Goal: Task Accomplishment & Management: Manage account settings

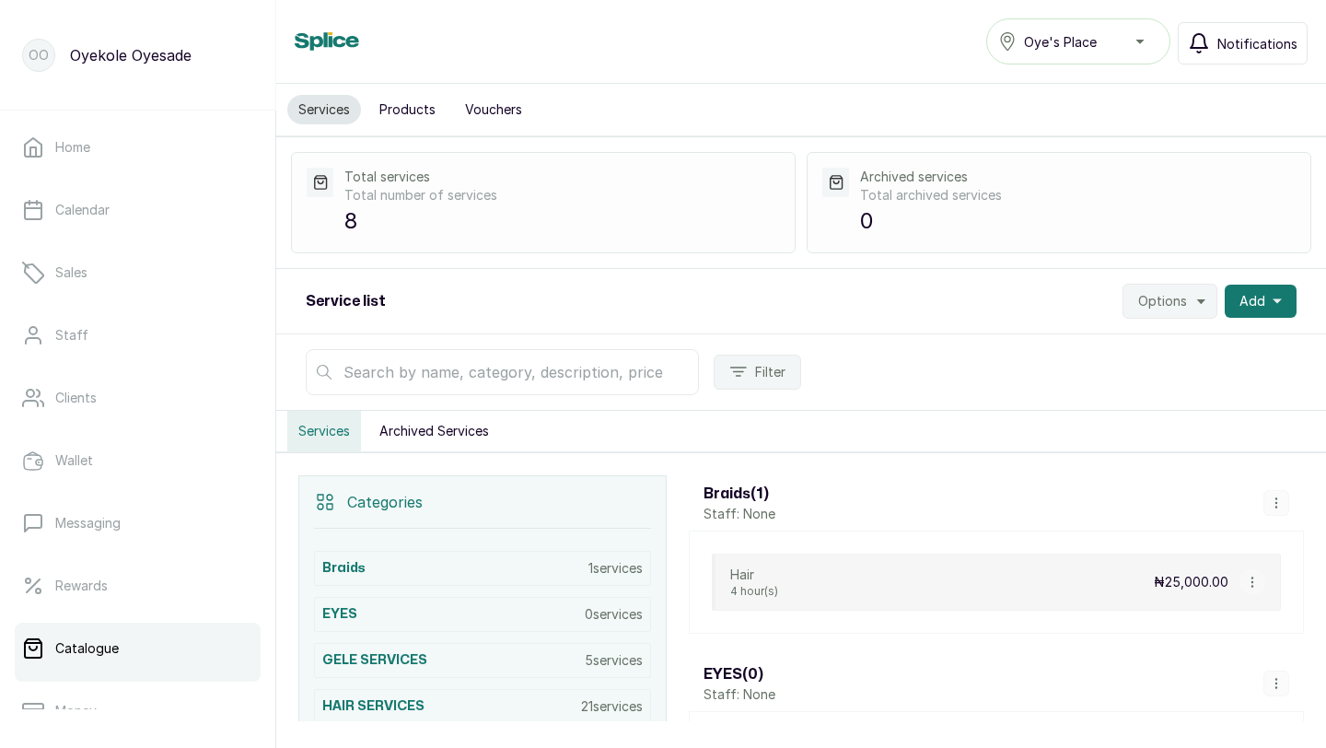
click at [1223, 42] on span "Notifications" at bounding box center [1257, 43] width 80 height 19
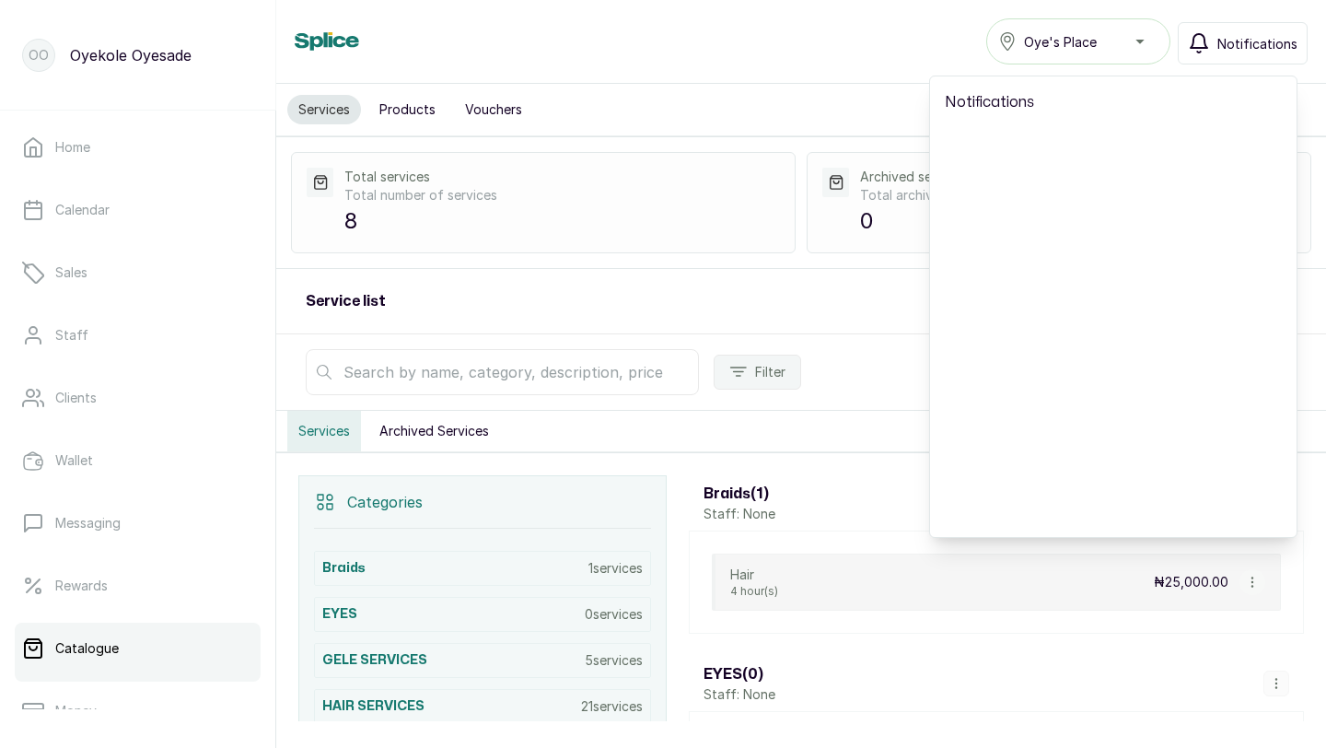
click at [972, 52] on div "Services Oye's Place Notifications Notifications" at bounding box center [801, 41] width 1013 height 46
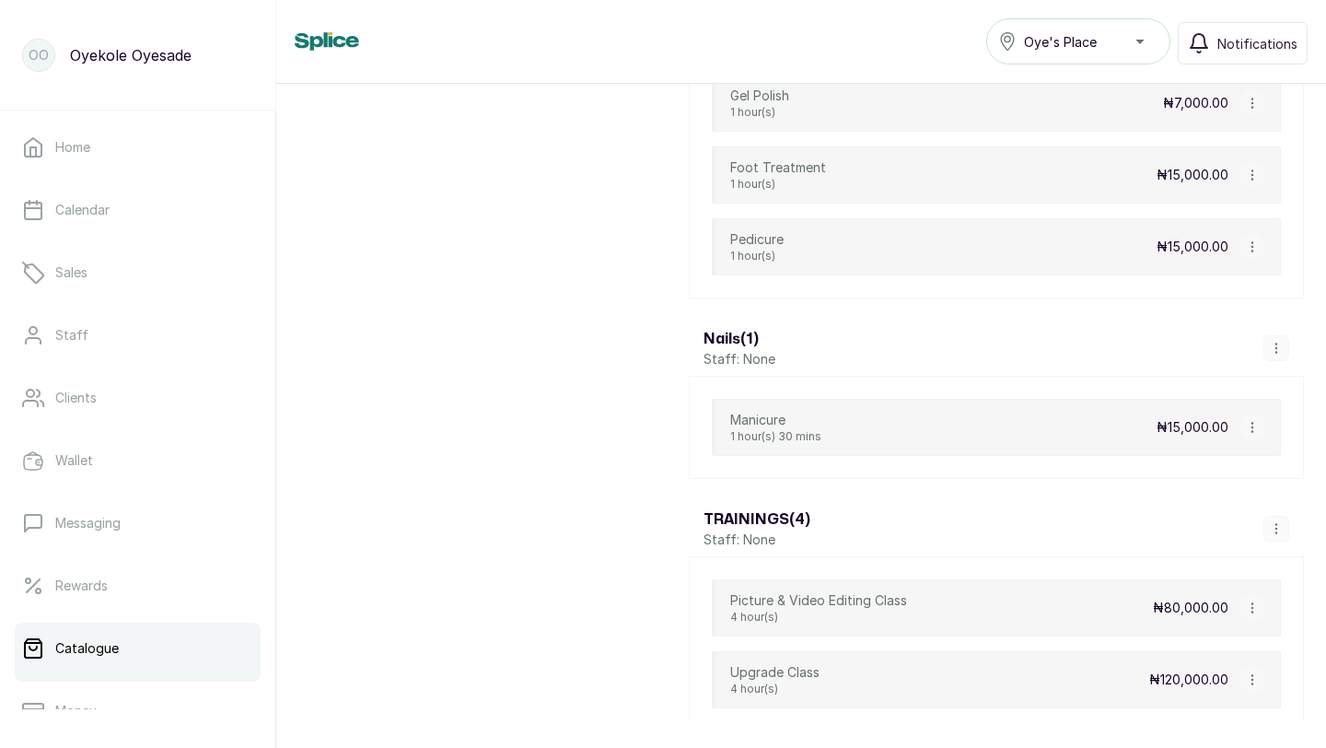
scroll to position [4292, 0]
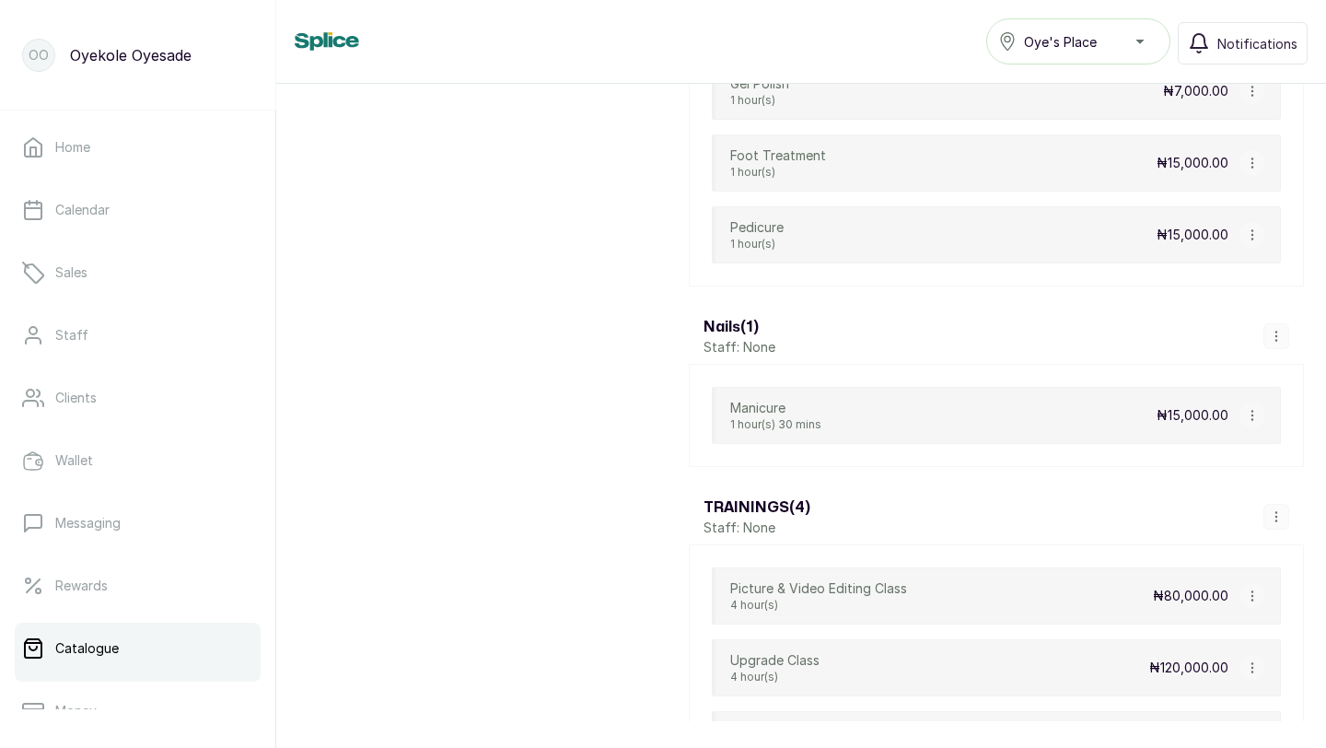
click at [1255, 410] on icon "button" at bounding box center [1252, 415] width 13 height 13
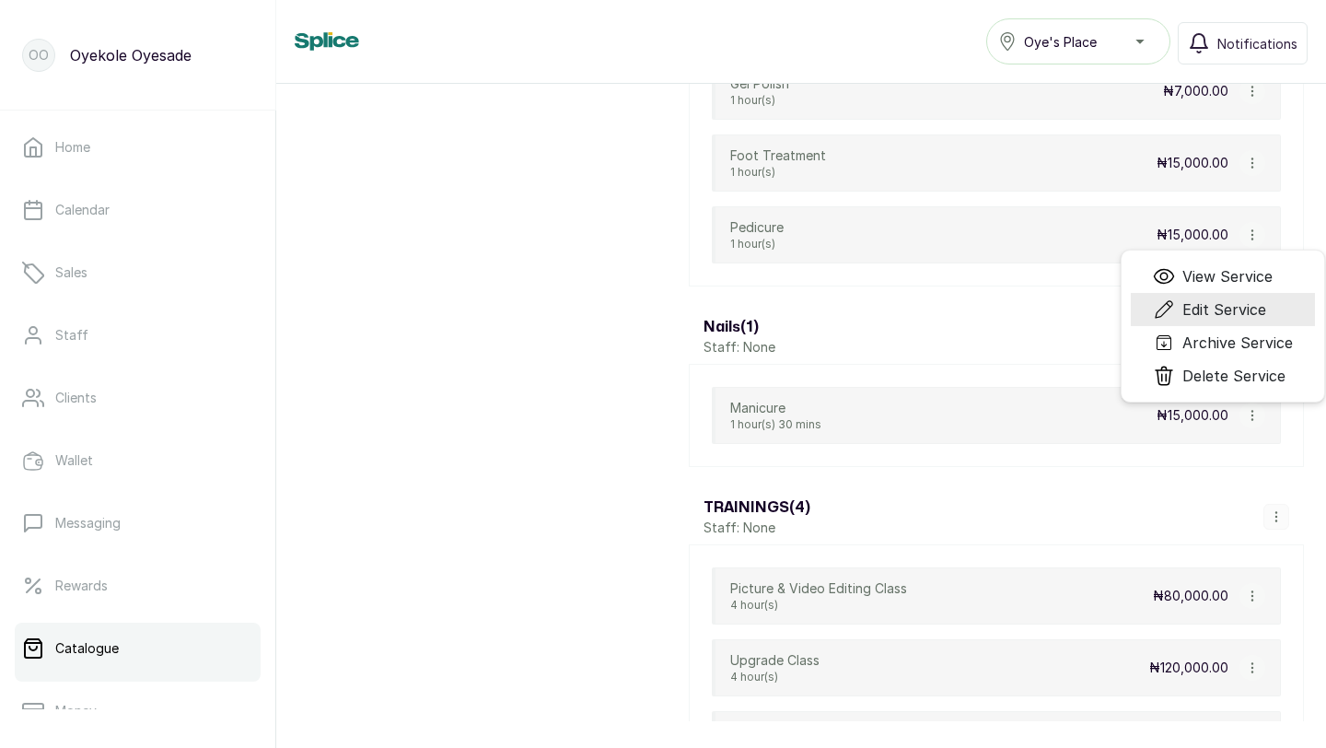
click at [1197, 303] on span "Edit Service" at bounding box center [1224, 309] width 84 height 22
select select "fixed"
select select "fixed_value"
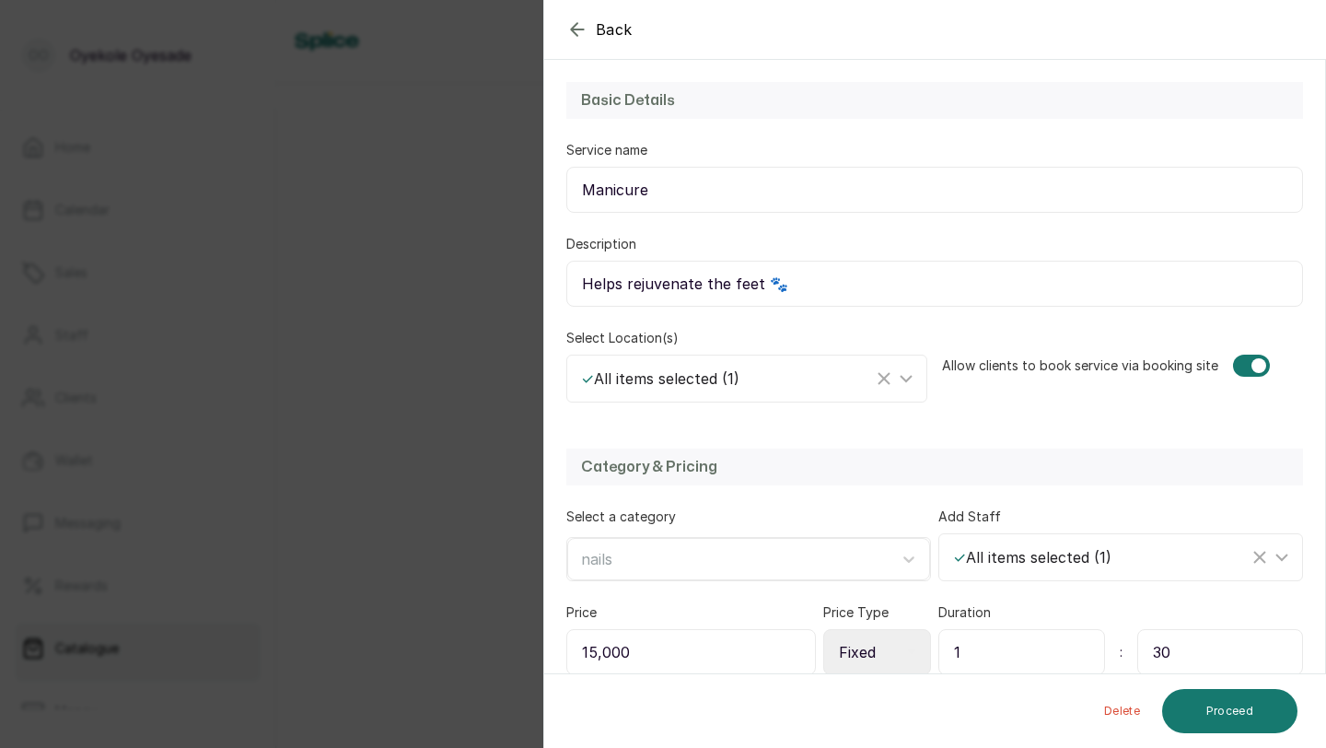
scroll to position [197, 0]
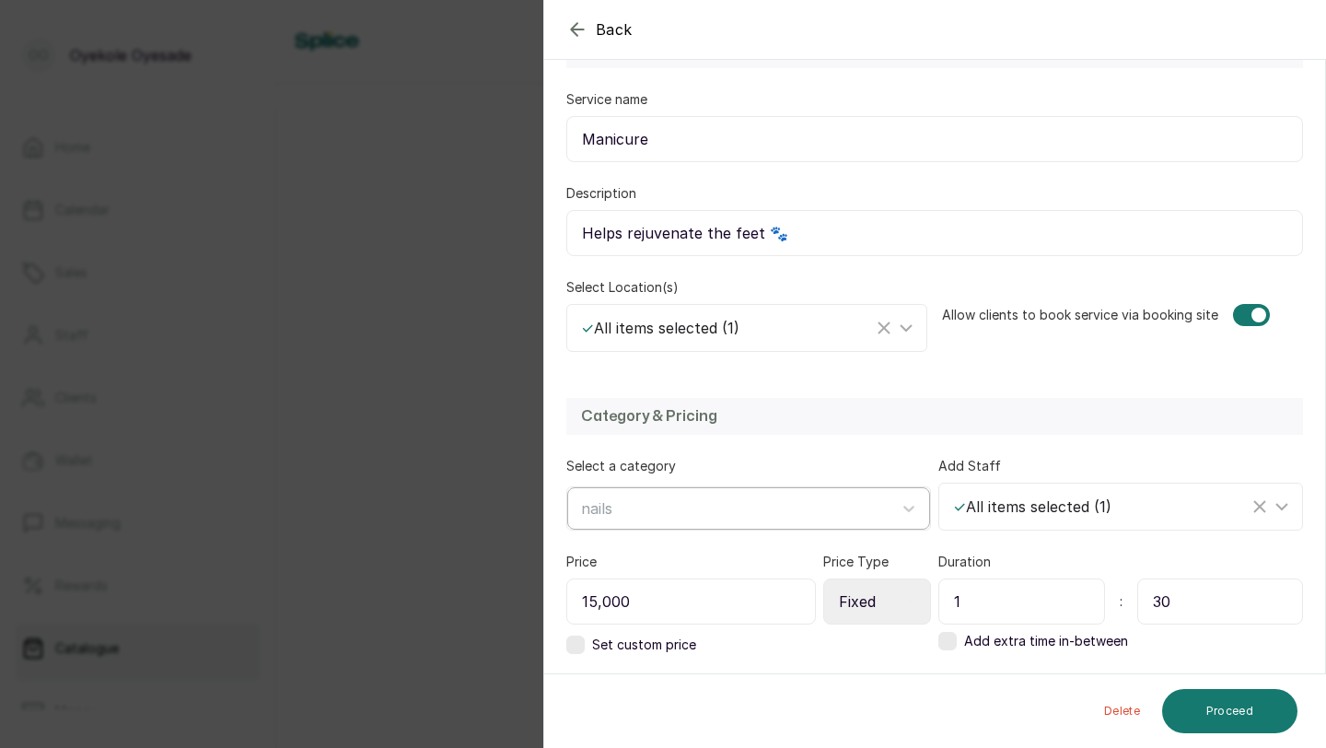
click at [834, 521] on div "nails" at bounding box center [732, 508] width 320 height 31
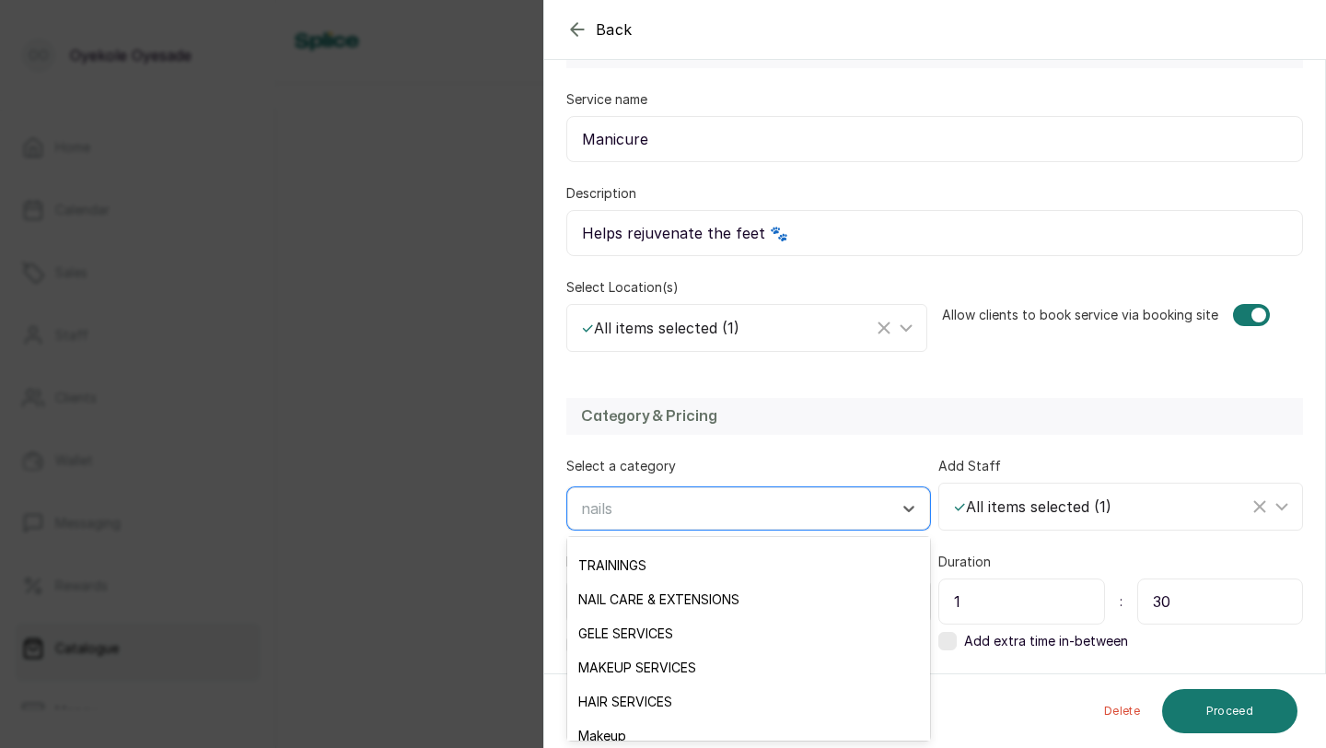
scroll to position [111, 0]
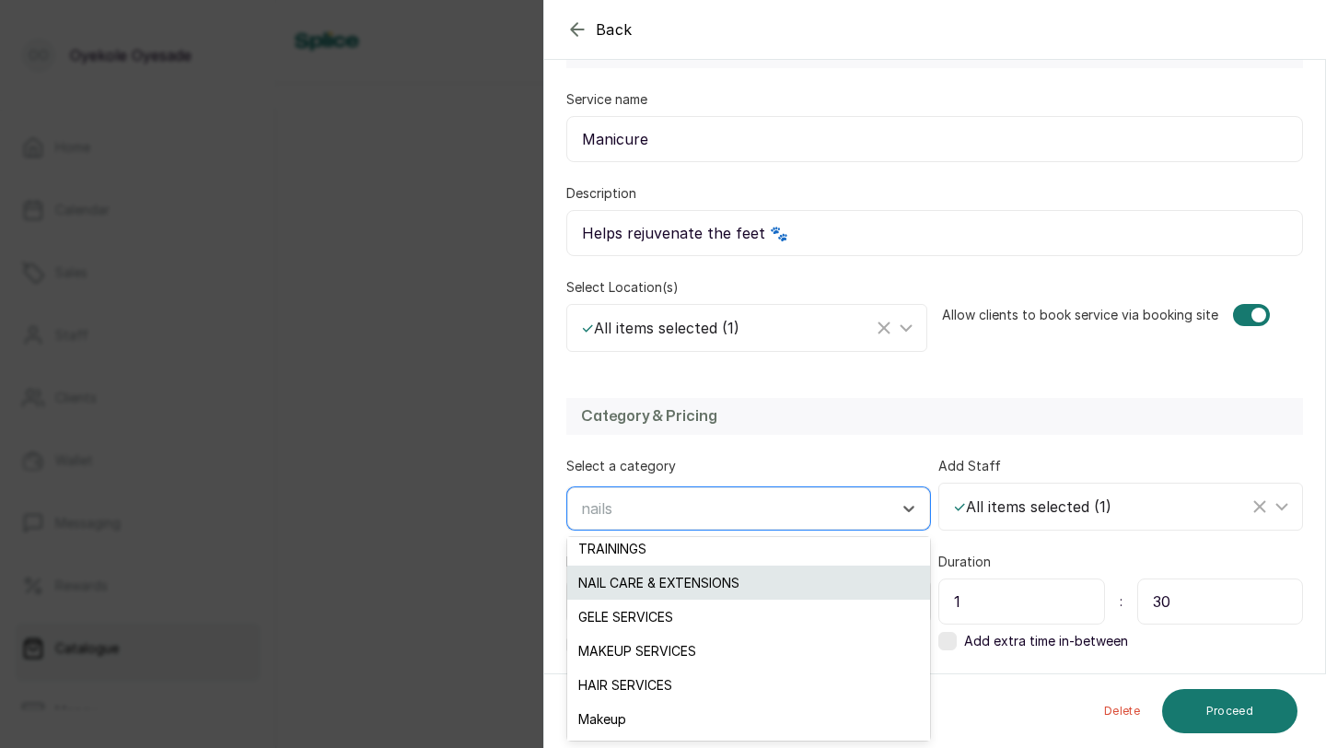
click at [785, 590] on div "NAIL CARE & EXTENSIONS" at bounding box center [748, 582] width 363 height 34
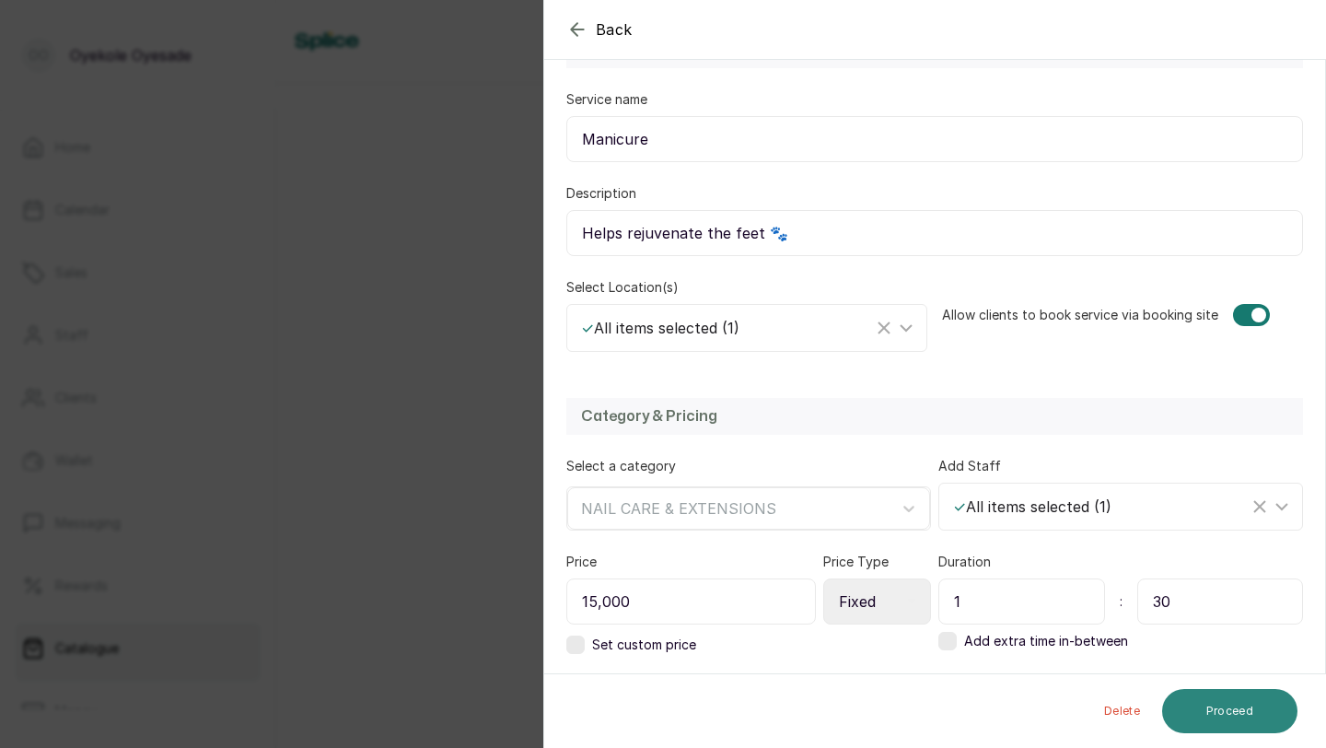
click at [1221, 715] on button "Proceed" at bounding box center [1229, 711] width 135 height 44
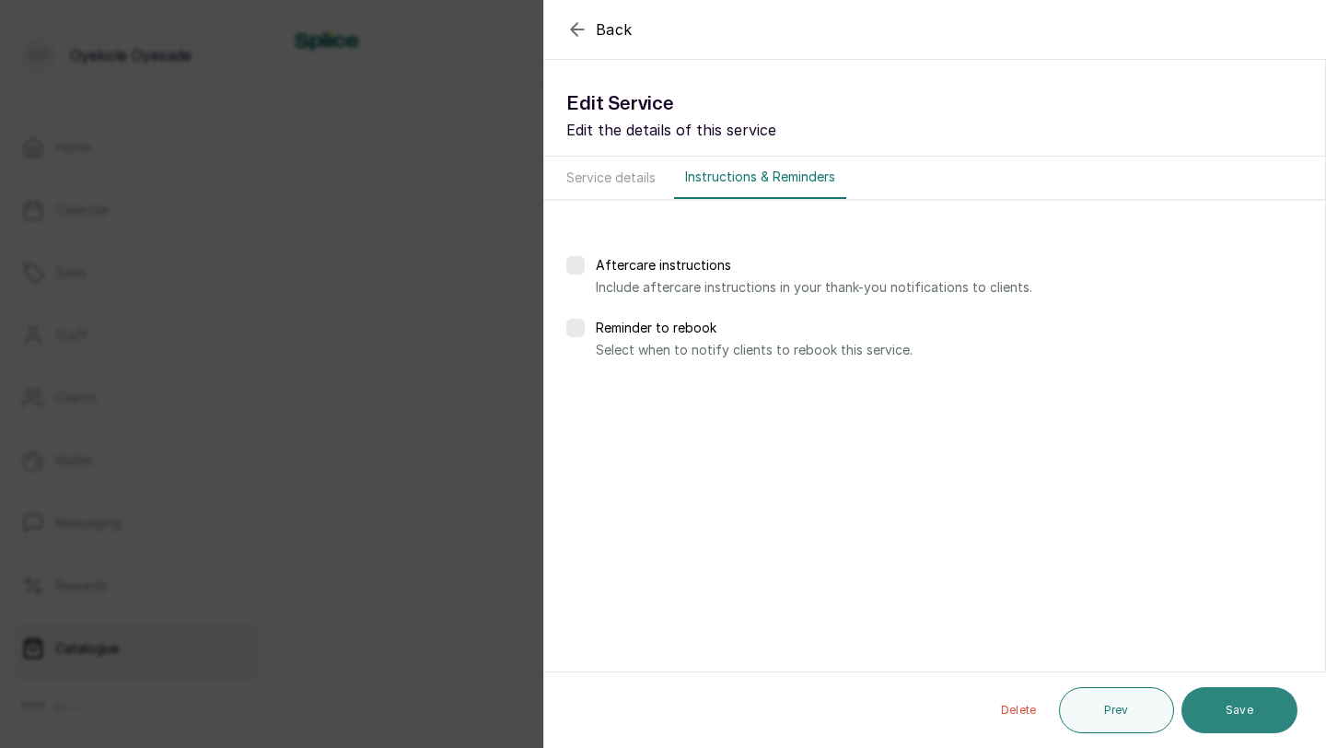
click at [1241, 713] on button "Save" at bounding box center [1239, 710] width 116 height 46
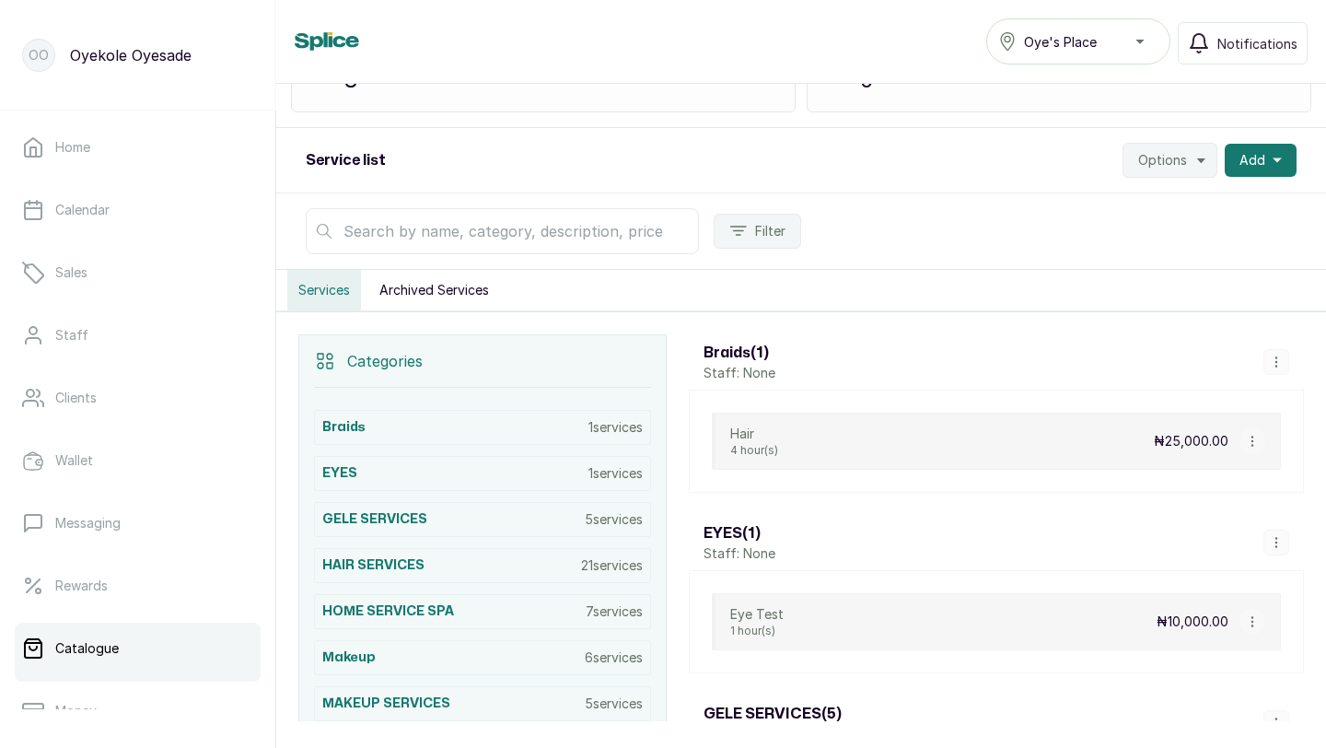
scroll to position [138, 0]
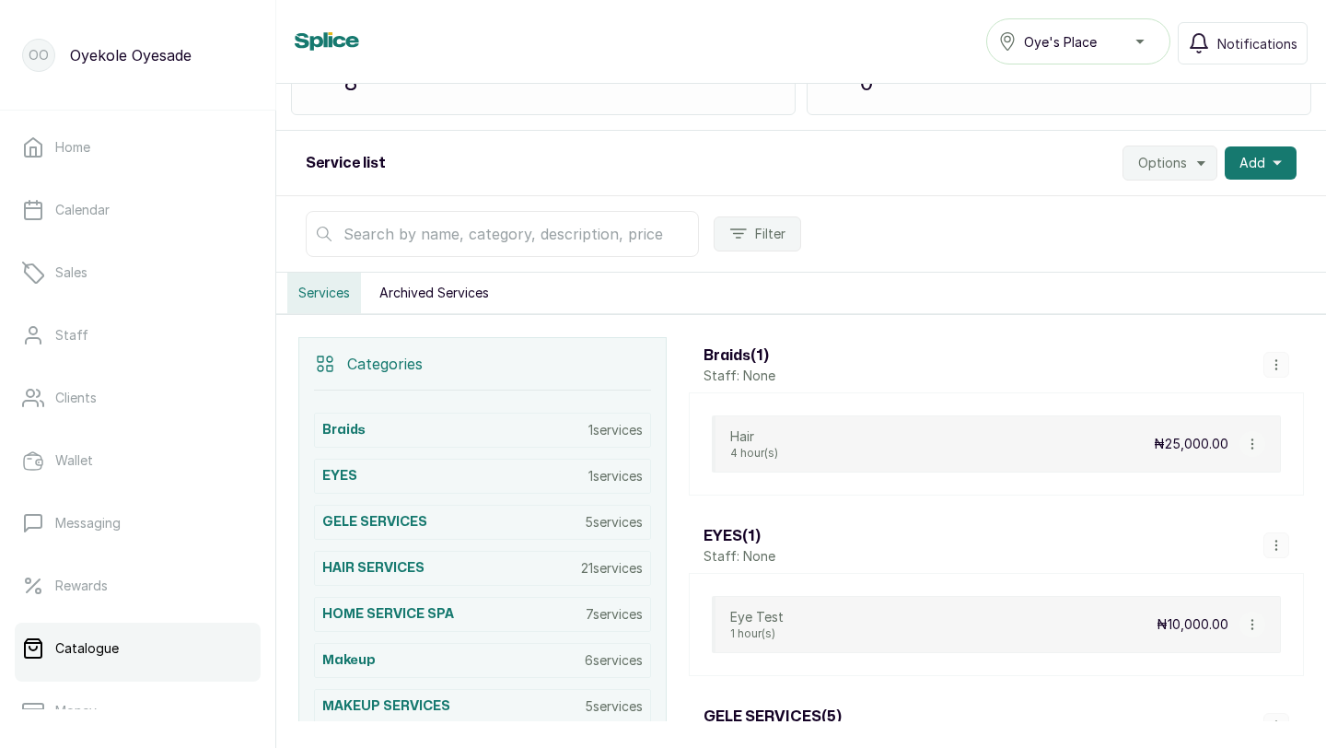
click at [1099, 439] on div "Hair 4 hour(s) ₦25,000.00" at bounding box center [996, 443] width 569 height 57
click at [1130, 434] on div "Hair 4 hour(s) ₦25,000.00" at bounding box center [996, 443] width 569 height 57
click at [1255, 437] on icon "button" at bounding box center [1252, 443] width 13 height 13
click at [1065, 348] on div "Braids ( 1 ) Staff: None" at bounding box center [996, 364] width 615 height 55
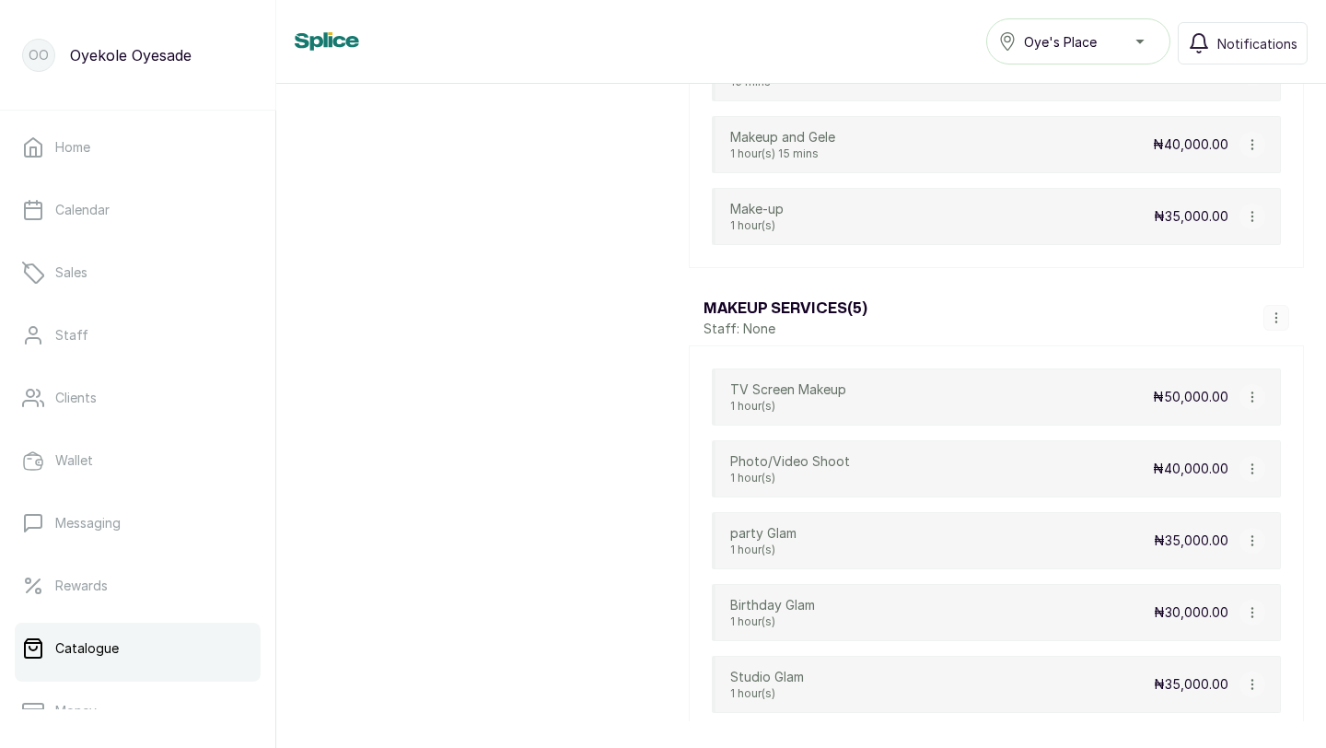
scroll to position [3757, 0]
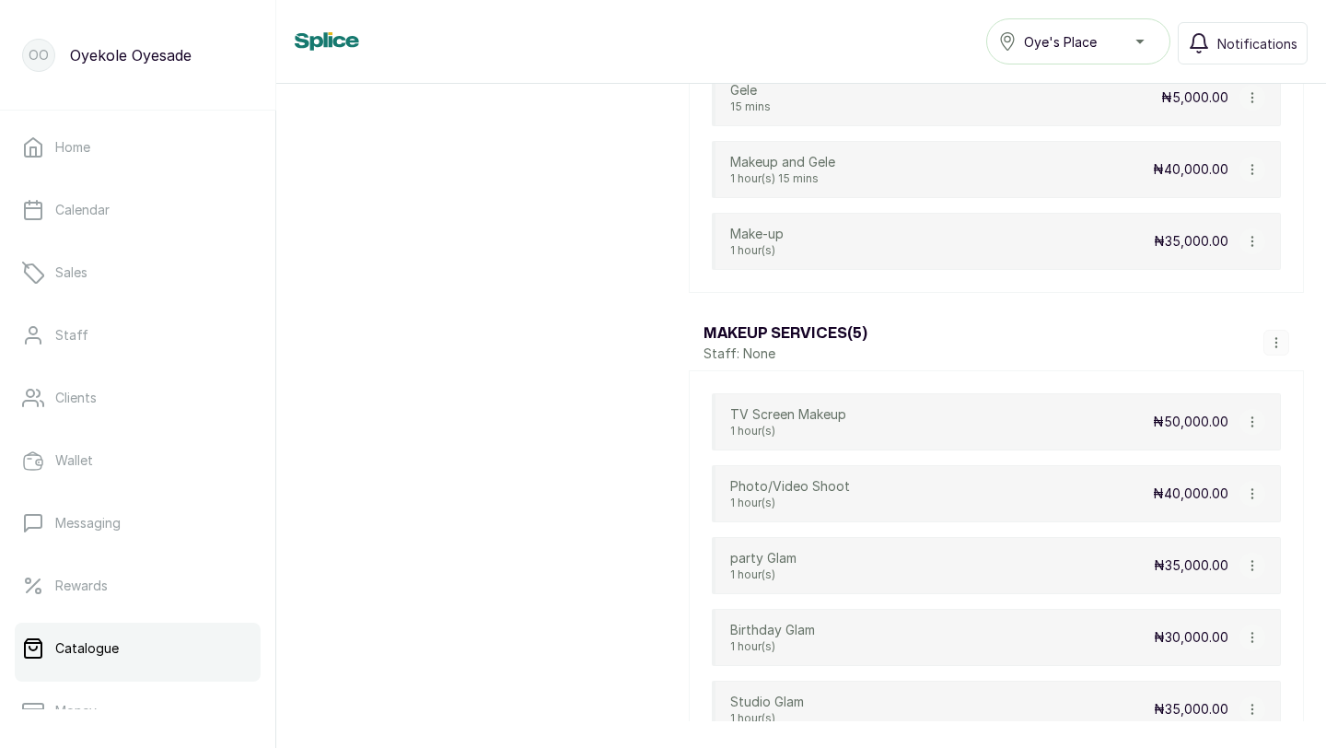
click at [1275, 342] on icon "button" at bounding box center [1275, 342] width 1 height 9
click at [1221, 275] on span "Edit Category" at bounding box center [1228, 270] width 97 height 22
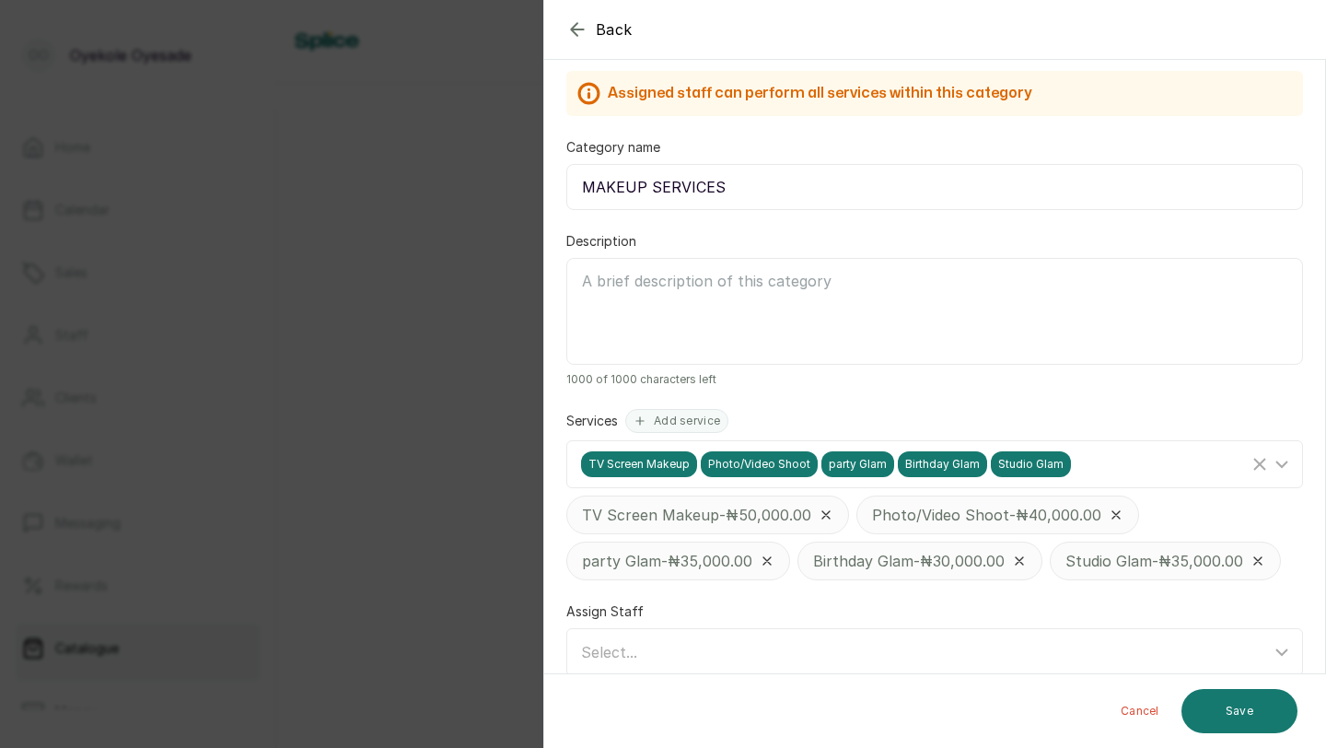
scroll to position [0, 0]
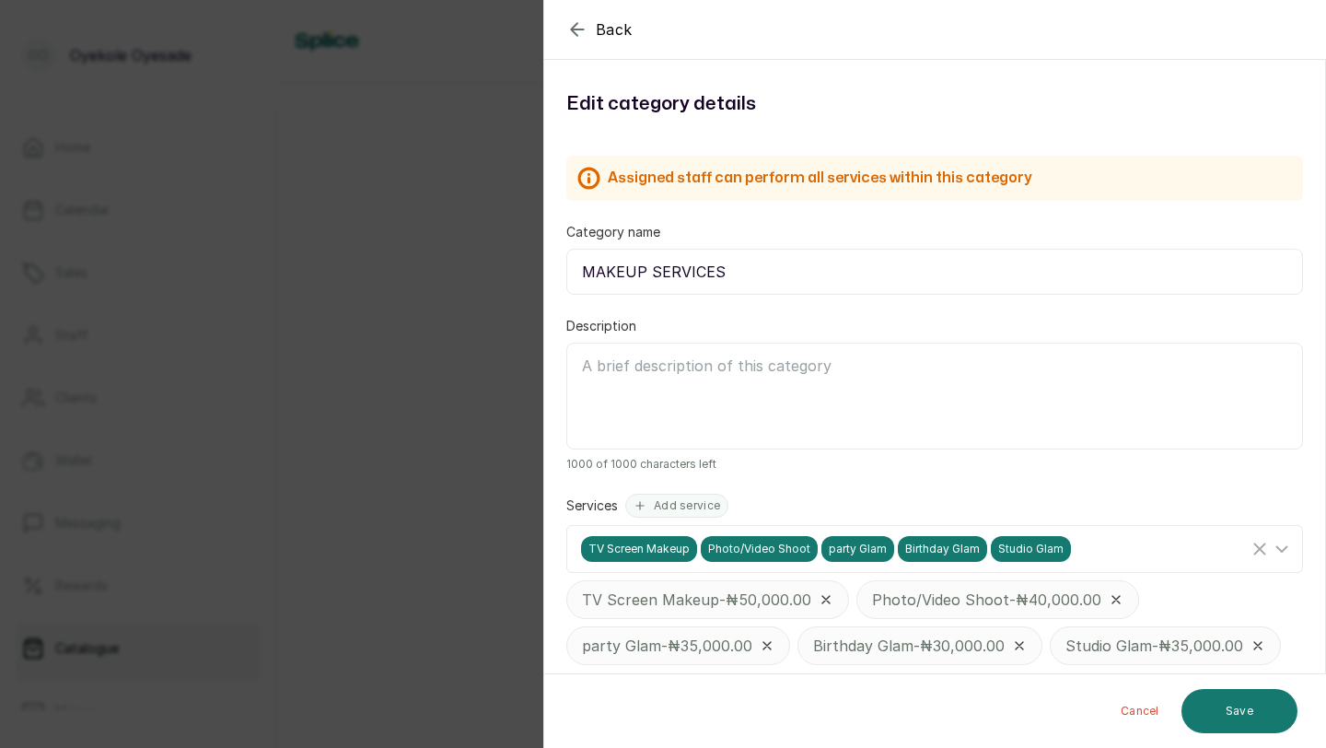
click at [582, 28] on icon "button" at bounding box center [577, 29] width 22 height 22
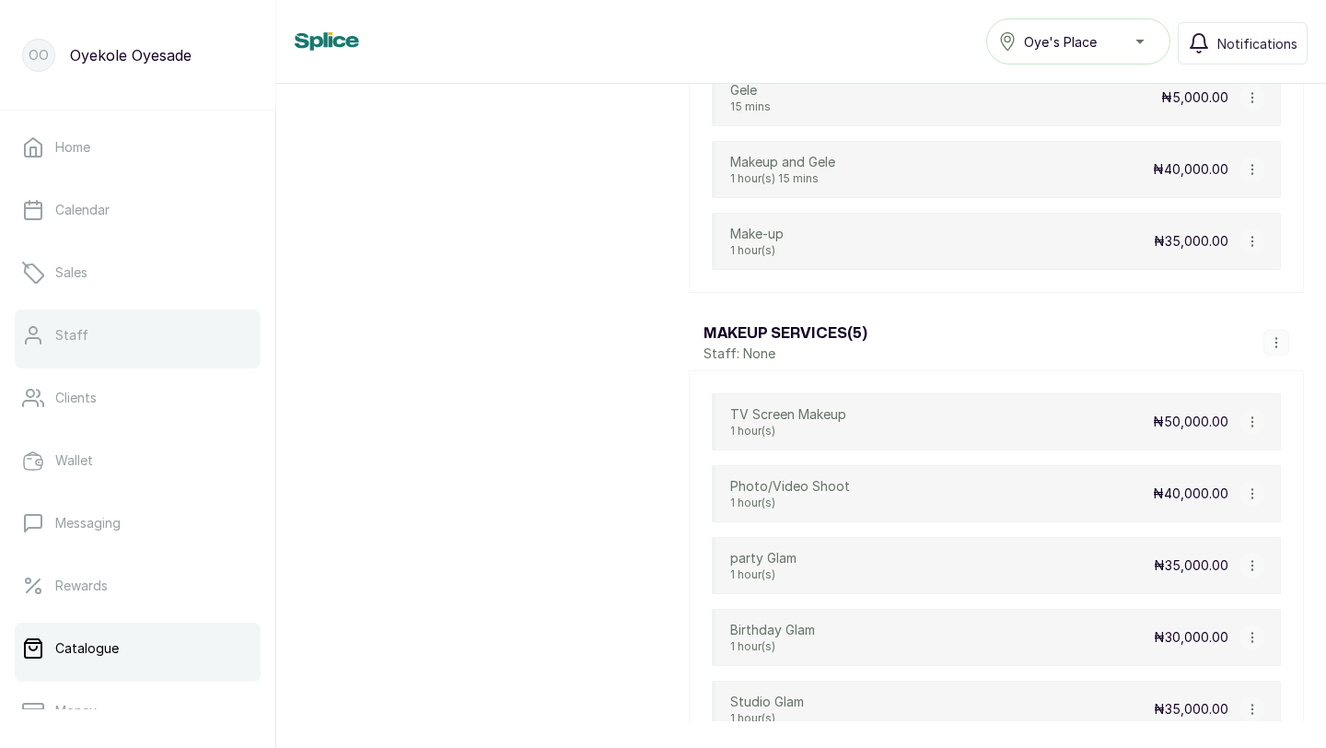
click at [171, 324] on link "Staff" at bounding box center [138, 335] width 246 height 52
